Goal: Task Accomplishment & Management: Use online tool/utility

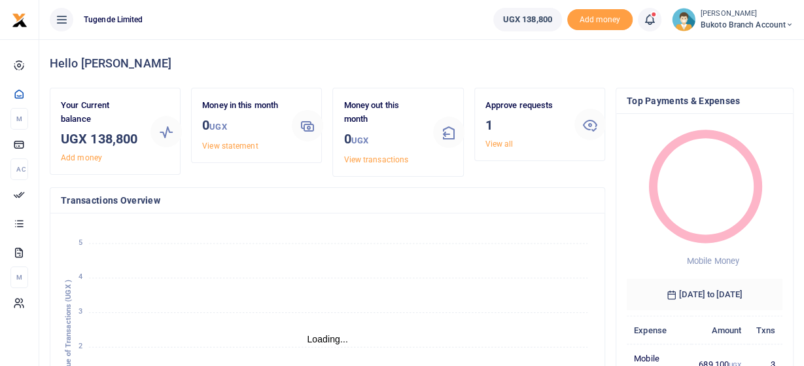
scroll to position [216, 533]
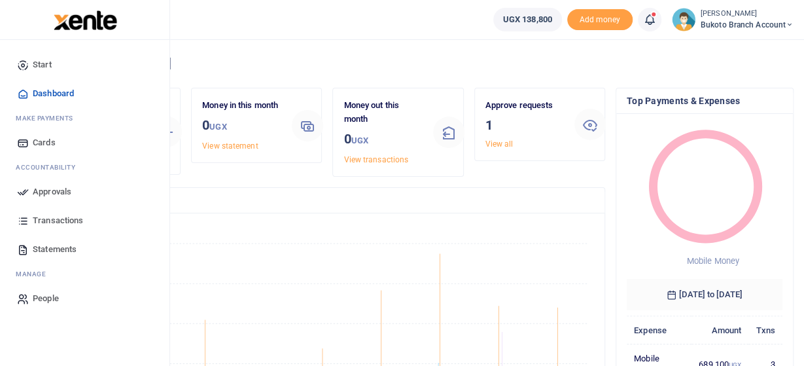
click at [39, 192] on span "Approvals" at bounding box center [52, 191] width 39 height 13
click at [50, 190] on span "Approvals" at bounding box center [52, 191] width 39 height 13
click at [60, 193] on span "Approvals" at bounding box center [52, 191] width 39 height 13
click at [40, 191] on span "Approvals" at bounding box center [52, 191] width 39 height 13
click at [43, 194] on span "Approvals" at bounding box center [52, 191] width 39 height 13
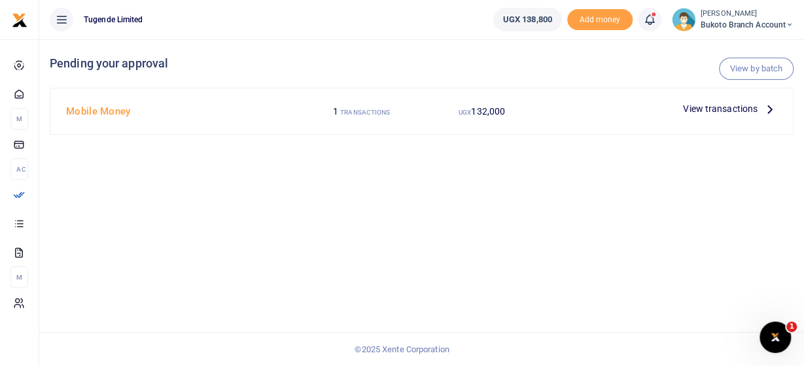
click at [763, 104] on p "View transactions" at bounding box center [730, 108] width 94 height 14
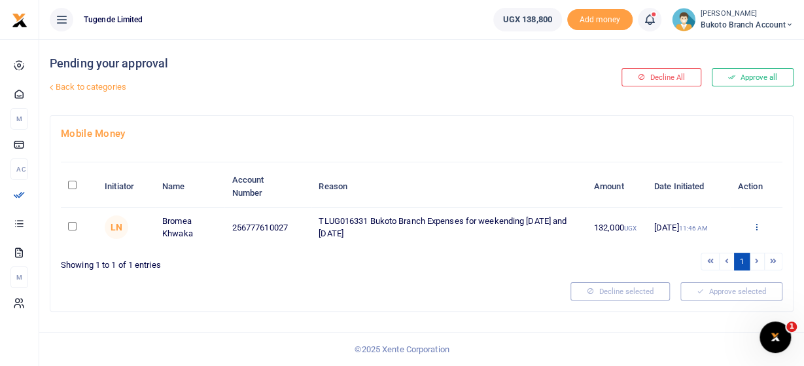
click at [756, 223] on icon at bounding box center [756, 226] width 9 height 9
click at [689, 246] on link "Approve" at bounding box center [708, 248] width 103 height 18
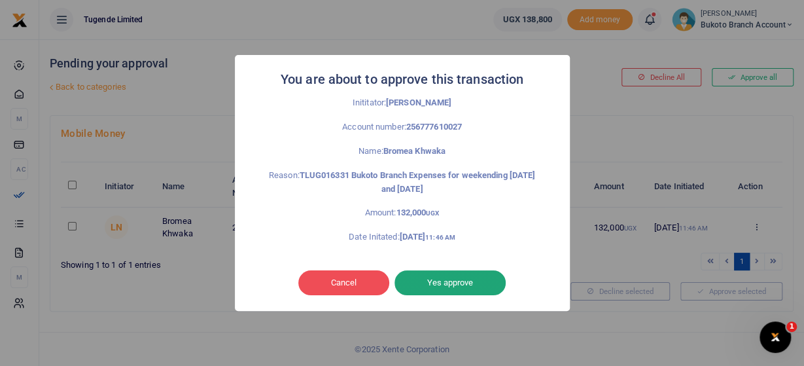
click at [471, 279] on button "Yes approve" at bounding box center [450, 282] width 111 height 25
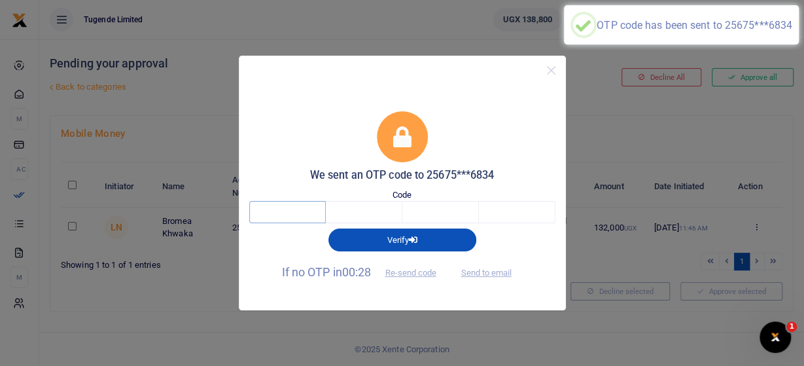
click at [287, 211] on input "text" at bounding box center [287, 212] width 77 height 22
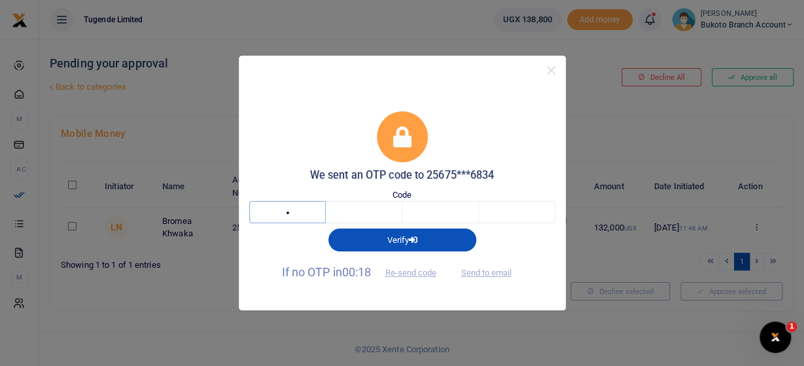
type input "5"
type input "1"
type input "8"
